Goal: Information Seeking & Learning: Learn about a topic

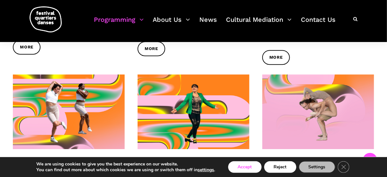
click at [250, 166] on button "Accept" at bounding box center [244, 168] width 33 height 12
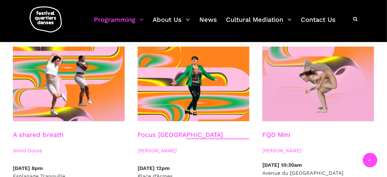
scroll to position [676, 0]
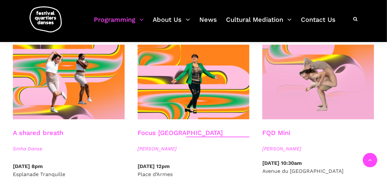
click at [167, 129] on link "Focus [GEOGRAPHIC_DATA]" at bounding box center [180, 133] width 85 height 8
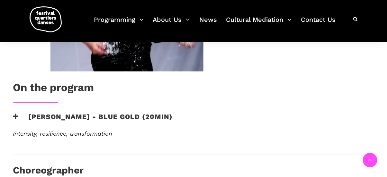
scroll to position [270, 0]
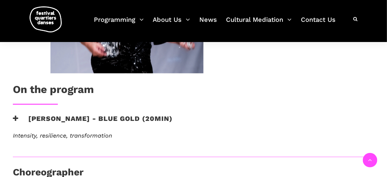
click at [15, 117] on icon at bounding box center [16, 118] width 6 height 7
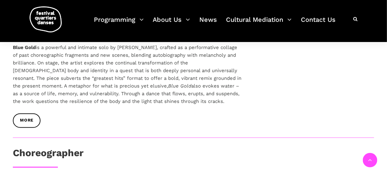
scroll to position [373, 0]
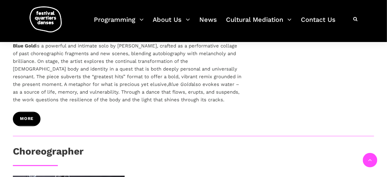
click at [30, 119] on span "More" at bounding box center [26, 119] width 13 height 7
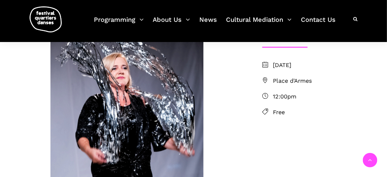
scroll to position [161, 0]
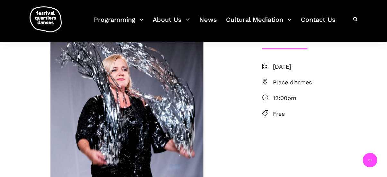
click at [273, 81] on span "Place d'Armes" at bounding box center [323, 82] width 101 height 9
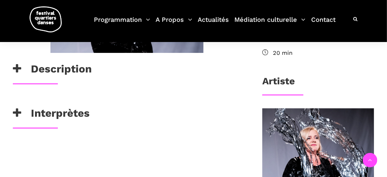
scroll to position [243, 0]
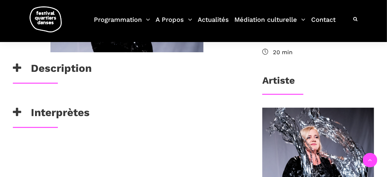
click at [17, 113] on icon at bounding box center [17, 112] width 8 height 11
click at [17, 71] on icon at bounding box center [17, 68] width 8 height 11
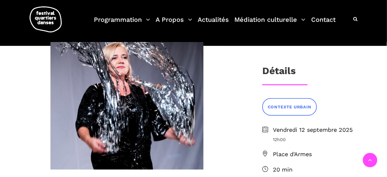
scroll to position [124, 0]
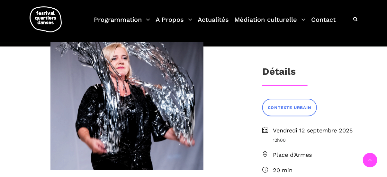
click at [275, 154] on span "Place d'Armes" at bounding box center [323, 155] width 101 height 9
click at [266, 153] on icon at bounding box center [265, 155] width 6 height 6
click at [293, 108] on span "CONTEXTE URBAIN" at bounding box center [290, 108] width 44 height 7
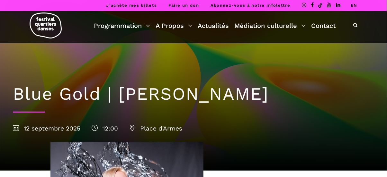
scroll to position [155, 0]
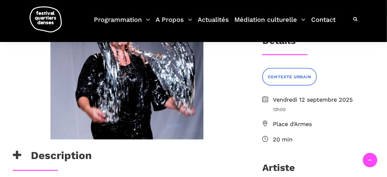
scroll to position [311, 0]
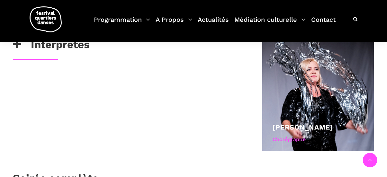
click at [387, 110] on html "J’achète mes billets Faire un don Abonnez-vous à notre infolettre EN Blue Gold …" at bounding box center [193, 110] width 387 height 843
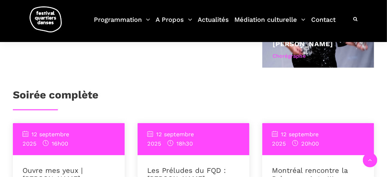
scroll to position [0, 0]
